Goal: Transaction & Acquisition: Purchase product/service

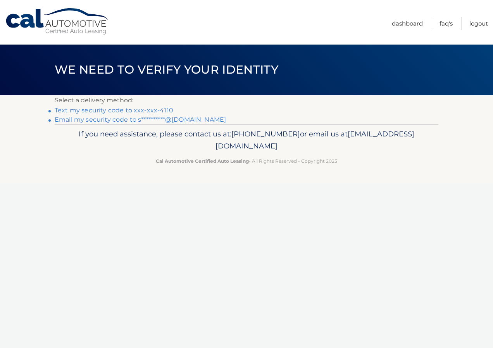
click at [111, 109] on link "Text my security code to xxx-xxx-4110" at bounding box center [114, 110] width 119 height 7
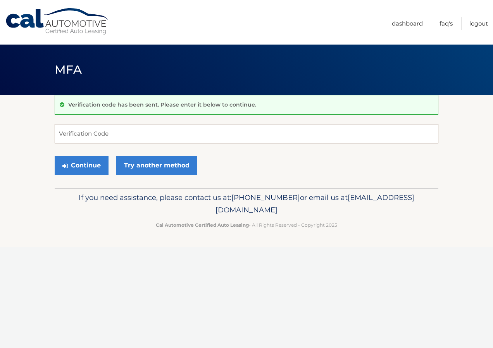
click at [73, 133] on input "Verification Code" at bounding box center [247, 133] width 384 height 19
type input "995661"
click at [90, 163] on button "Continue" at bounding box center [82, 165] width 54 height 19
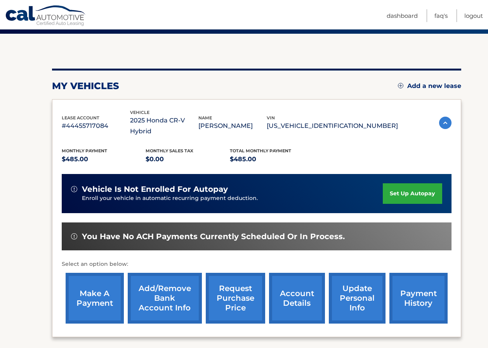
scroll to position [78, 0]
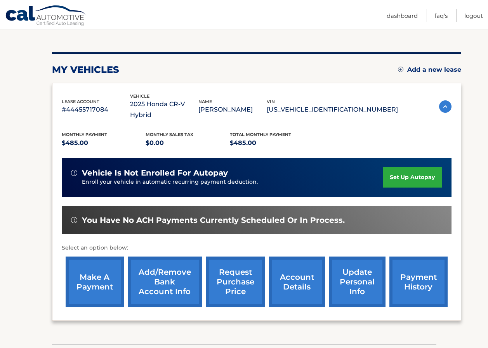
click at [102, 286] on link "make a payment" at bounding box center [95, 282] width 58 height 51
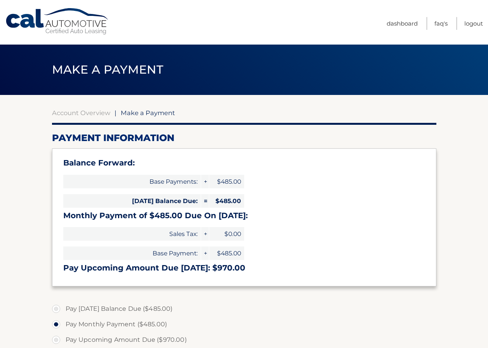
select select "ZjVjMWYxMWEtNzBhMy00ZmU0LWFhZDItNTIyMWFjMTg2MmE3"
click at [92, 112] on link "Account Overview" at bounding box center [81, 113] width 58 height 8
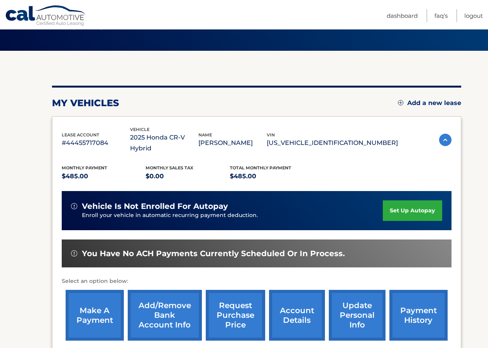
scroll to position [122, 0]
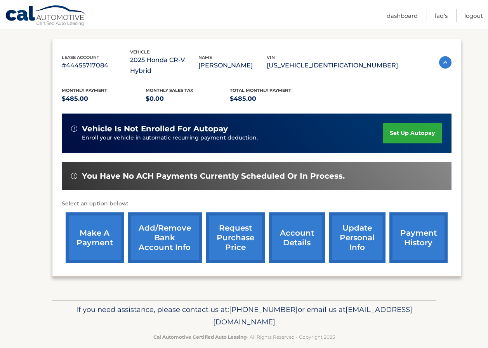
click at [418, 225] on link "payment history" at bounding box center [418, 238] width 58 height 51
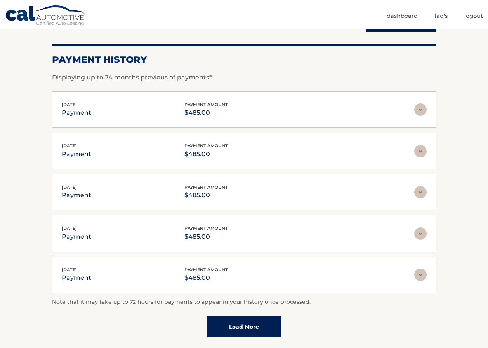
scroll to position [116, 0]
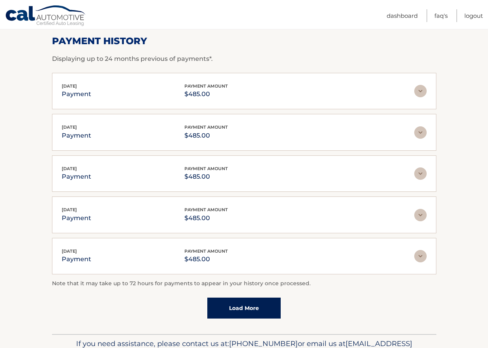
click at [236, 301] on link "Load More" at bounding box center [243, 308] width 73 height 21
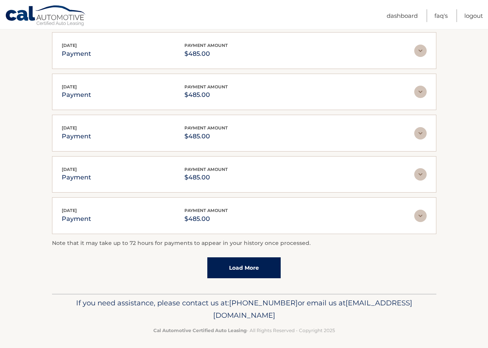
scroll to position [203, 0]
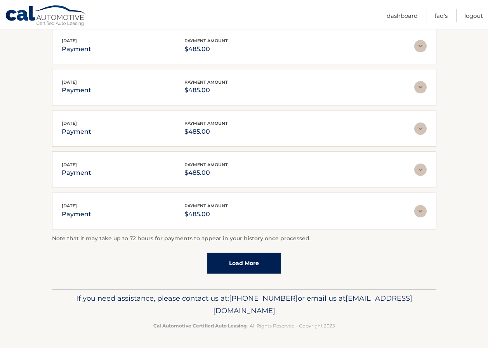
click at [256, 263] on link "Load More" at bounding box center [243, 263] width 73 height 21
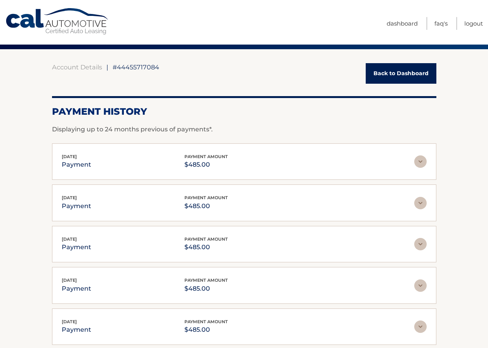
scroll to position [0, 0]
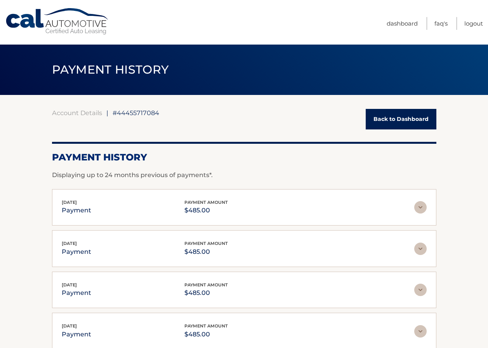
click at [414, 119] on link "Back to Dashboard" at bounding box center [400, 119] width 71 height 21
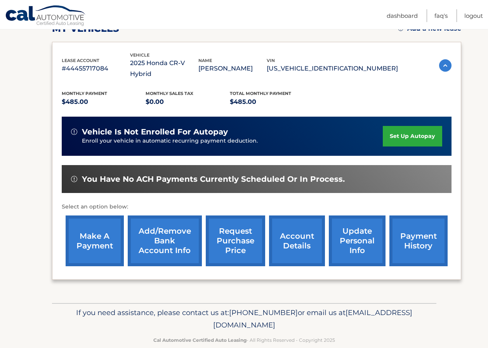
scroll to position [122, 0]
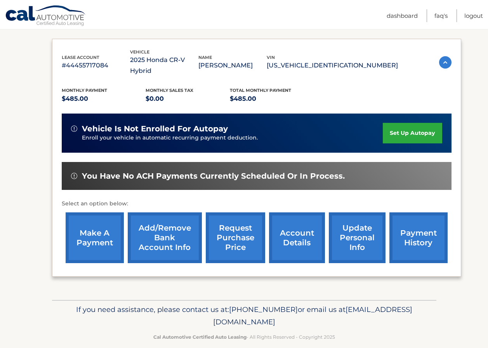
click at [96, 223] on link "make a payment" at bounding box center [95, 238] width 58 height 51
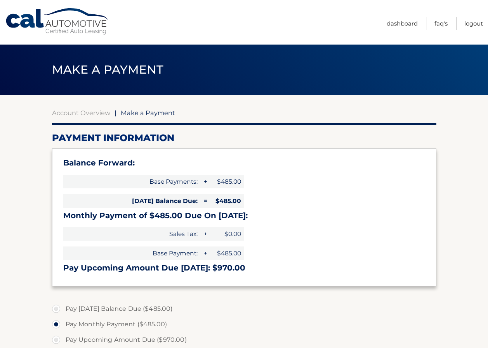
select select "ZjVjMWYxMWEtNzBhMy00ZmU0LWFhZDItNTIyMWFjMTg2MmE3"
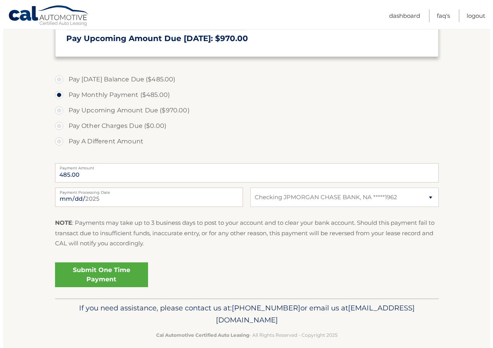
scroll to position [233, 0]
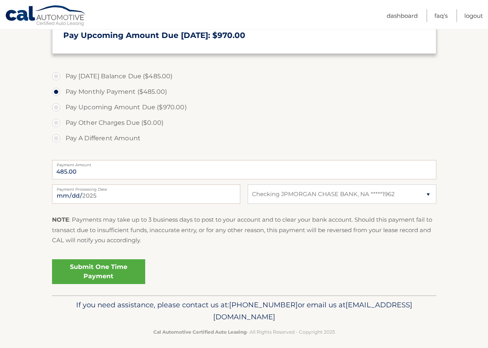
click at [95, 272] on link "Submit One Time Payment" at bounding box center [98, 272] width 93 height 25
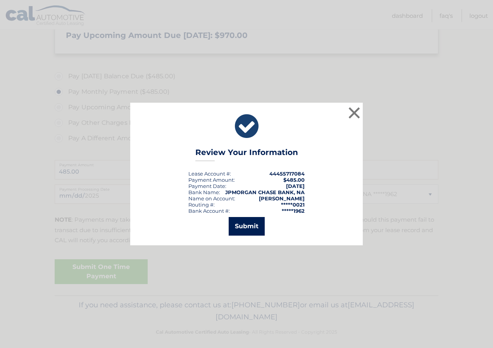
click at [250, 225] on button "Submit" at bounding box center [247, 226] width 36 height 19
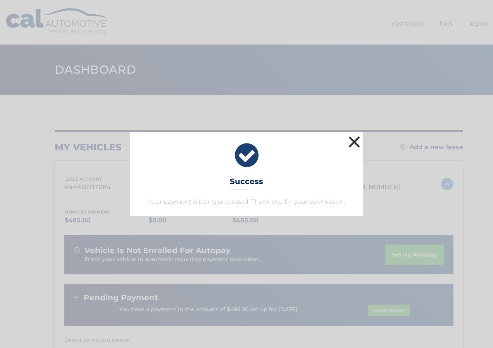
click at [361, 144] on button "×" at bounding box center [355, 142] width 16 height 16
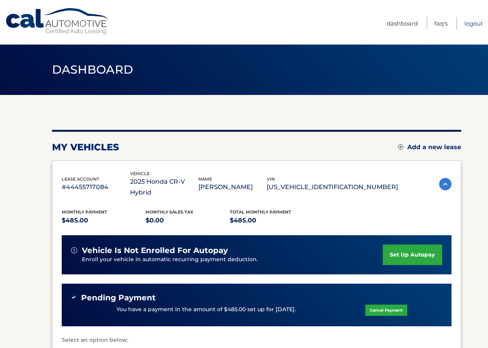
click at [477, 25] on link "Logout" at bounding box center [473, 23] width 19 height 13
